Goal: Navigation & Orientation: Find specific page/section

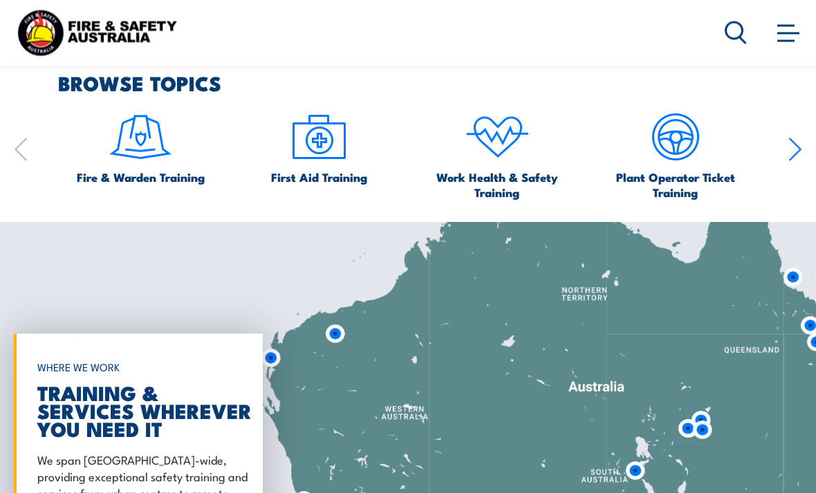
scroll to position [805, 0]
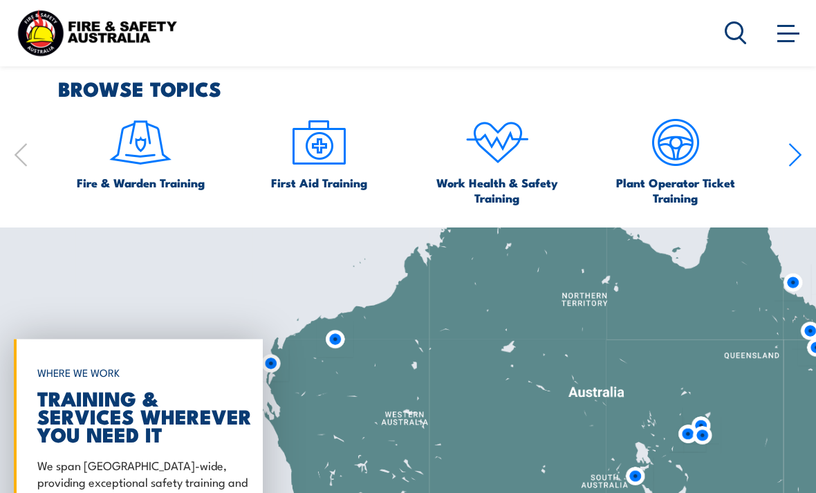
click at [788, 33] on span at bounding box center [788, 32] width 22 height 15
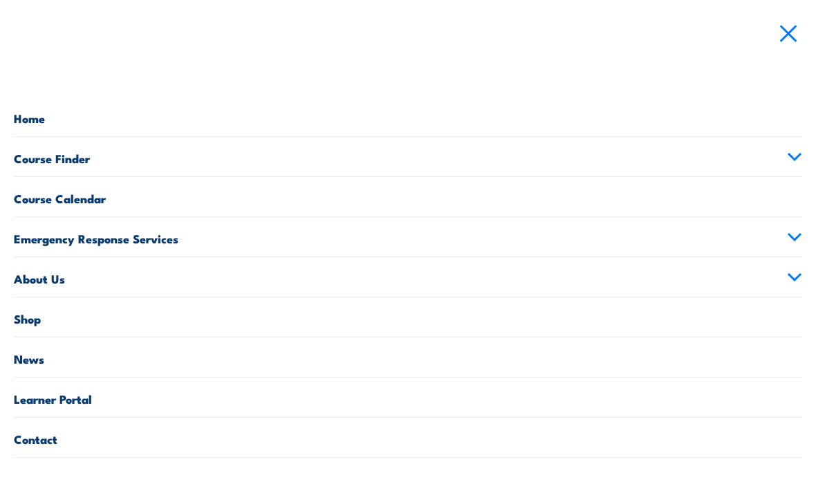
click at [22, 322] on link "Shop" at bounding box center [408, 316] width 788 height 39
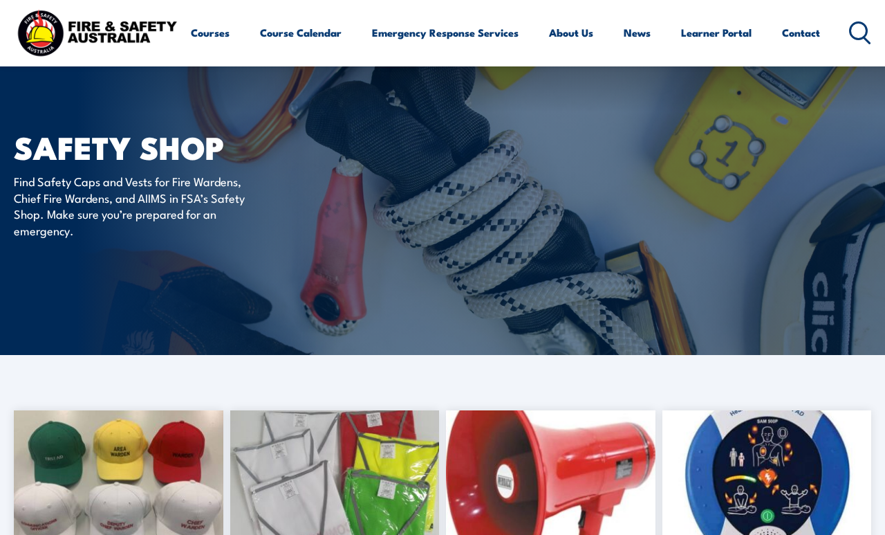
click at [710, 39] on link "Learner Portal" at bounding box center [716, 32] width 71 height 33
click at [290, 24] on link "Course Calendar" at bounding box center [301, 32] width 82 height 33
click at [268, 36] on link "Course Calendar" at bounding box center [301, 32] width 82 height 33
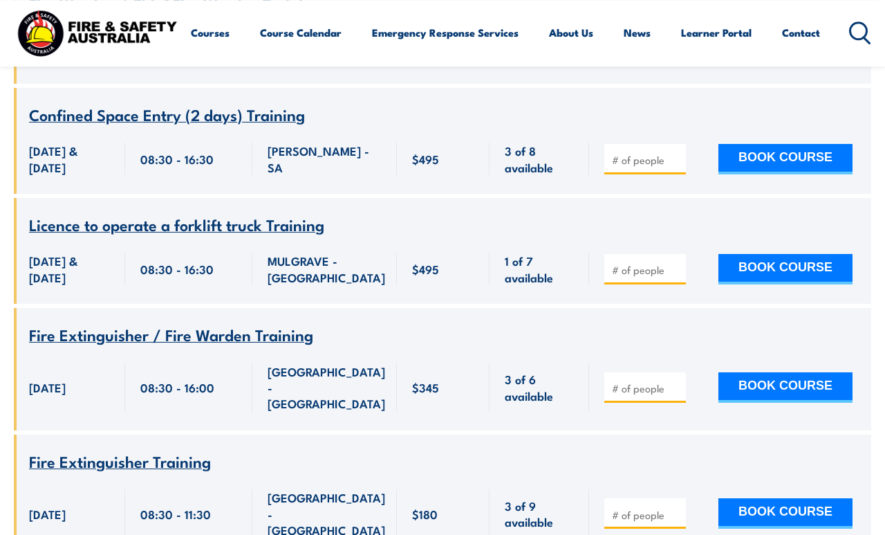
scroll to position [2250, 0]
